Goal: Task Accomplishment & Management: Complete application form

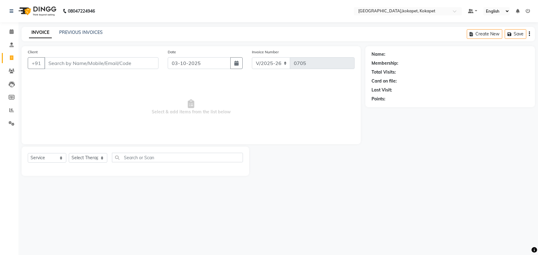
select select "5849"
select select "service"
select select "41275"
click at [69, 153] on select "Select Therapist [PERSON_NAME] Keerthi Kiran Kralohrii [PERSON_NAME] Marine Moh…" at bounding box center [88, 158] width 39 height 10
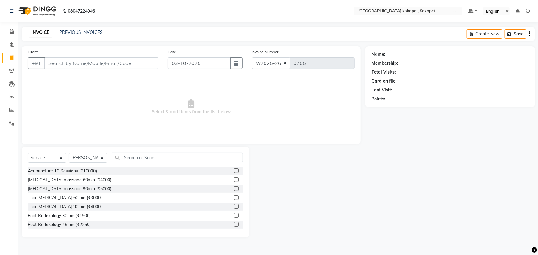
click at [234, 224] on label at bounding box center [236, 224] width 5 height 5
click at [234, 224] on input "checkbox" at bounding box center [236, 225] width 4 height 4
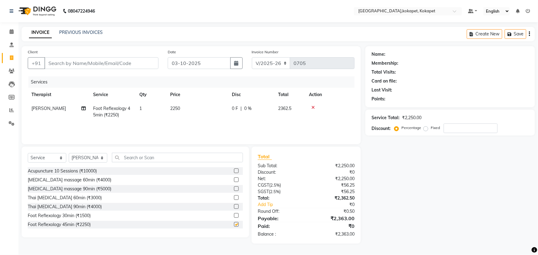
checkbox input "false"
click at [81, 157] on select "Select Therapist [PERSON_NAME] Keerthi Kiran Kralohrii [PERSON_NAME] Marine Moh…" at bounding box center [88, 158] width 39 height 10
select select "83052"
click at [69, 153] on select "Select Therapist [PERSON_NAME] Keerthi Kiran Kralohrii [PERSON_NAME] Marine Moh…" at bounding box center [88, 158] width 39 height 10
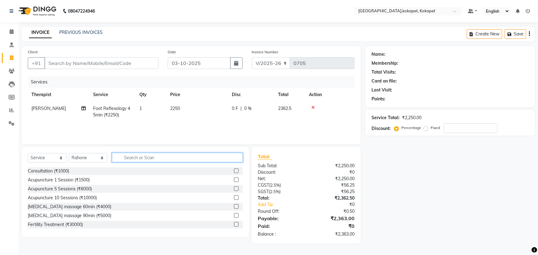
click at [154, 161] on input "text" at bounding box center [177, 158] width 131 height 10
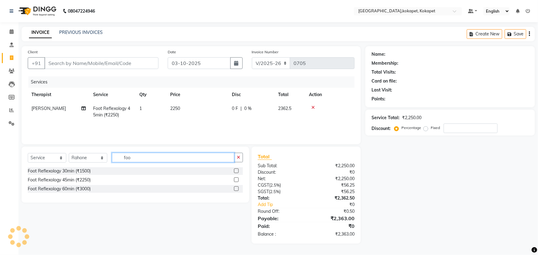
type input "foo"
click at [238, 179] on label at bounding box center [236, 179] width 5 height 5
click at [238, 179] on input "checkbox" at bounding box center [236, 180] width 4 height 4
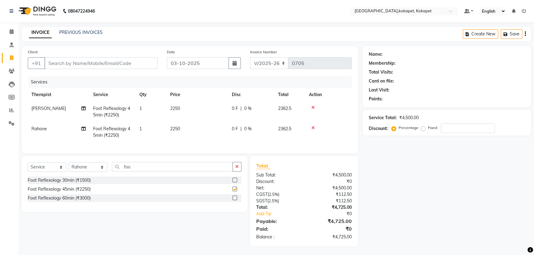
checkbox input "false"
click at [79, 63] on input "Client" at bounding box center [100, 63] width 113 height 12
type input "9"
type input "0"
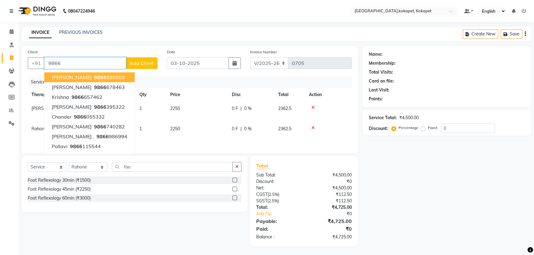
click at [77, 65] on input "9866" at bounding box center [85, 63] width 82 height 12
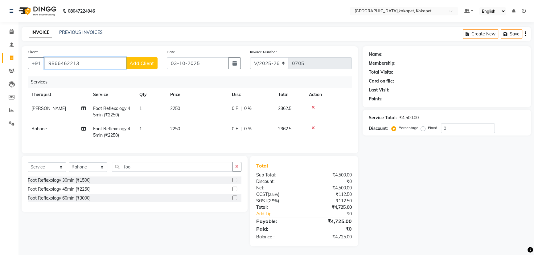
type input "9866462213"
click at [131, 65] on span "Add Client" at bounding box center [141, 63] width 24 height 6
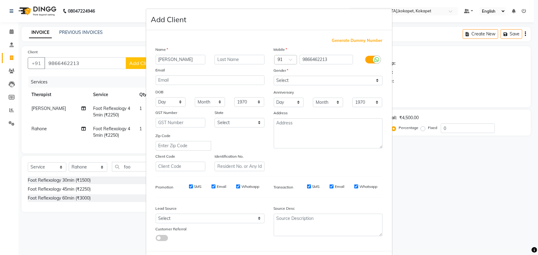
type input "[PERSON_NAME]"
click at [315, 80] on select "Select [DEMOGRAPHIC_DATA] [DEMOGRAPHIC_DATA] Other Prefer Not To Say" at bounding box center [328, 81] width 109 height 10
select select "[DEMOGRAPHIC_DATA]"
click at [274, 76] on select "Select [DEMOGRAPHIC_DATA] [DEMOGRAPHIC_DATA] Other Prefer Not To Say" at bounding box center [328, 81] width 109 height 10
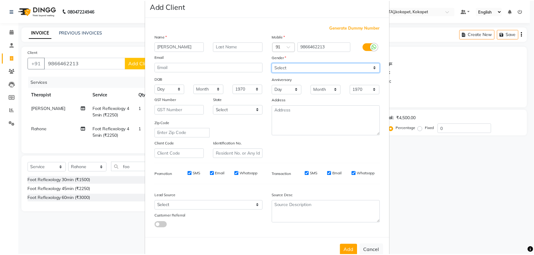
scroll to position [31, 0]
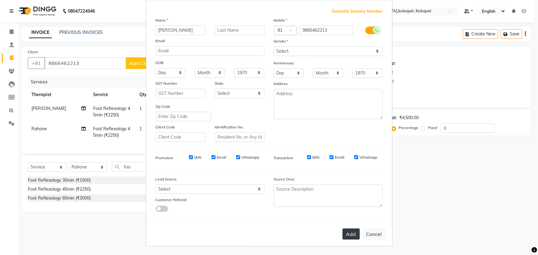
click at [354, 231] on button "Add" at bounding box center [350, 234] width 17 height 11
select select
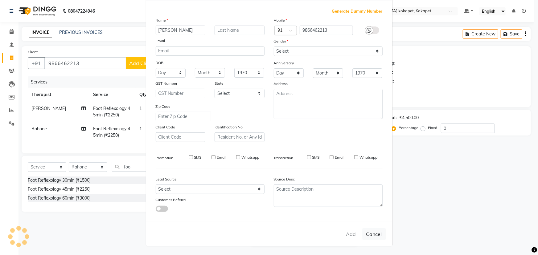
select select
checkbox input "false"
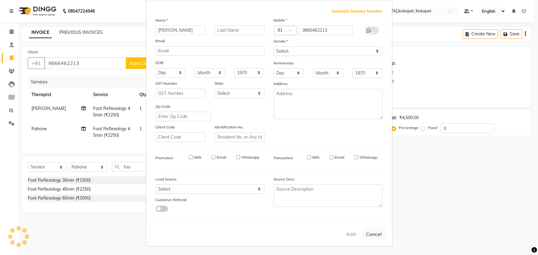
checkbox input "false"
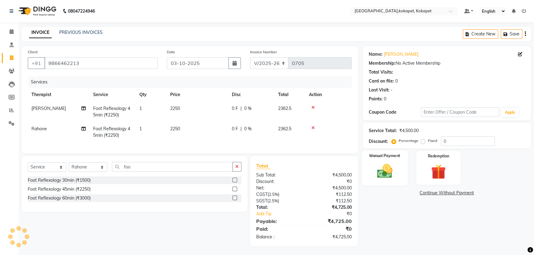
click at [389, 172] on img at bounding box center [384, 171] width 25 height 18
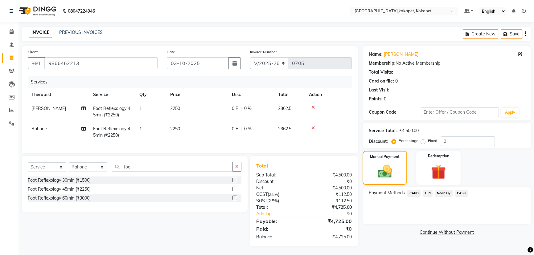
click at [423, 193] on span "UPI" at bounding box center [428, 193] width 10 height 7
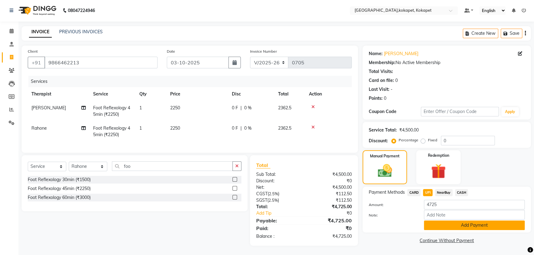
click at [434, 223] on button "Add Payment" at bounding box center [474, 226] width 101 height 10
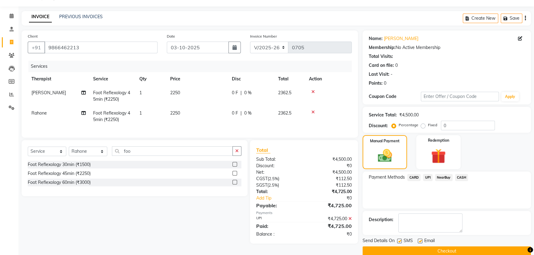
scroll to position [25, 0]
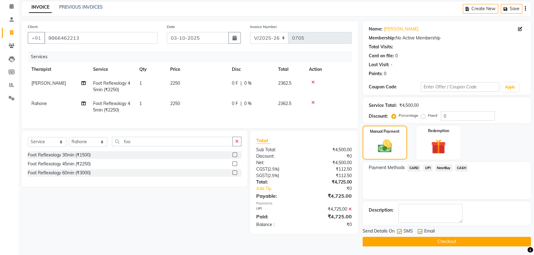
click at [438, 240] on button "Checkout" at bounding box center [446, 242] width 168 height 10
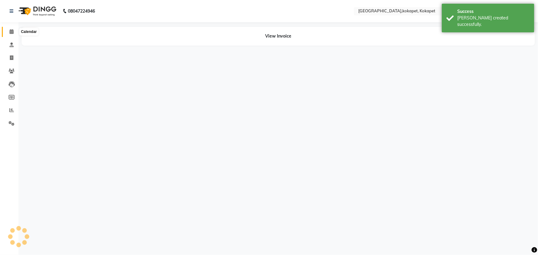
click at [12, 33] on icon at bounding box center [12, 31] width 4 height 5
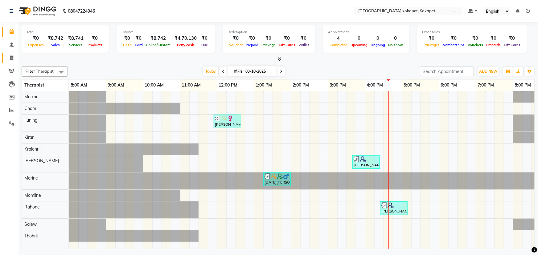
click at [8, 62] on link "Invoice" at bounding box center [9, 58] width 15 height 10
select select "service"
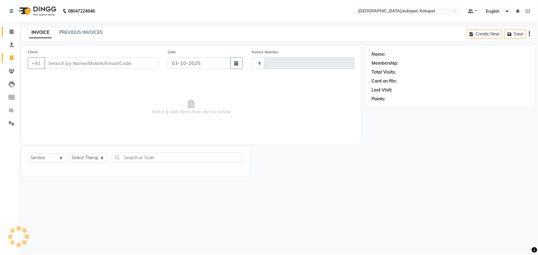
type input "0706"
select select "5849"
click at [10, 27] on link "Calendar" at bounding box center [9, 32] width 15 height 10
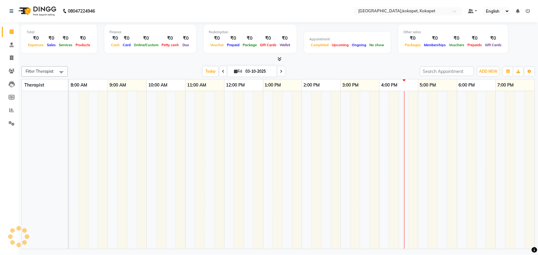
scroll to position [0, 15]
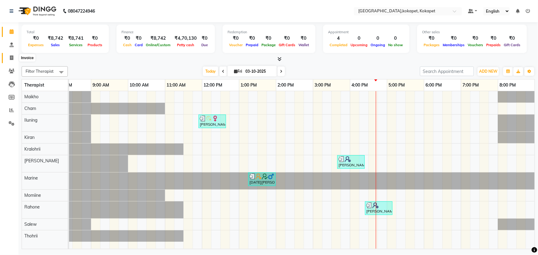
click at [10, 57] on icon at bounding box center [11, 57] width 3 height 5
select select "service"
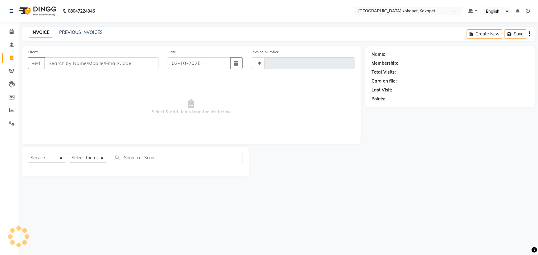
type input "0706"
select select "5849"
